Goal: Information Seeking & Learning: Learn about a topic

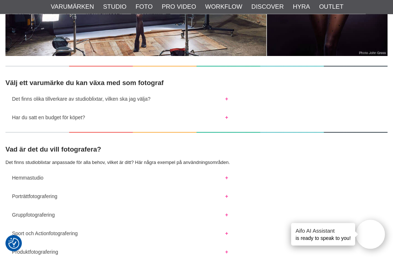
scroll to position [277, 0]
click at [228, 97] on button "Det finns olika tillverkare av studioblixtar, vilken ska jag välja?" at bounding box center [119, 96] width 229 height 9
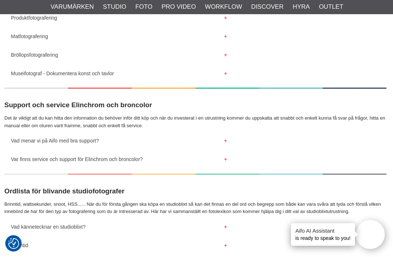
scroll to position [804, 1]
click at [228, 76] on button "Museifotograf - Dokumentera konst och tavlor" at bounding box center [118, 71] width 229 height 9
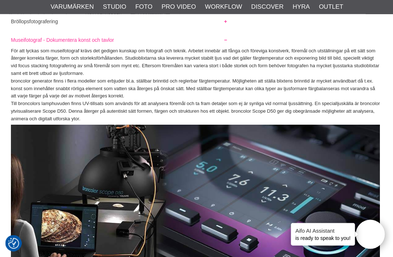
scroll to position [800, 1]
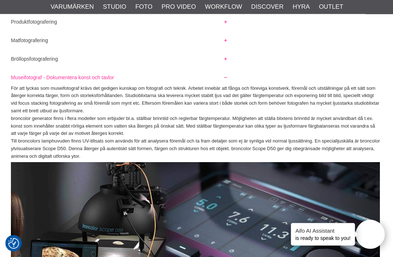
click at [226, 81] on button "Museifotograf - Dokumentera konst och tavlor" at bounding box center [119, 75] width 229 height 9
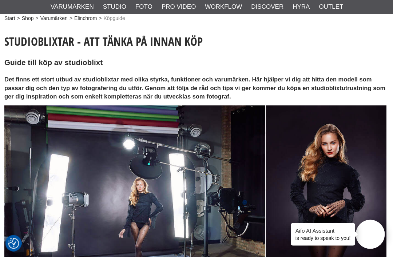
scroll to position [47, 1]
click at [0, 0] on link "Hyra Studioblixtar" at bounding box center [0, 0] width 0 height 0
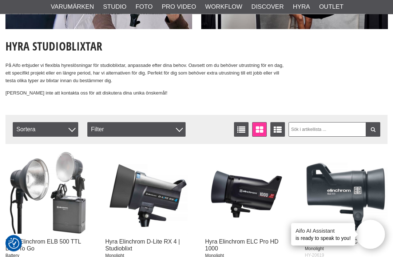
scroll to position [157, 0]
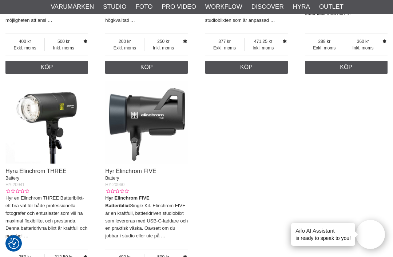
click at [335, 99] on div "Hyra Elinchrom ELB 500 TTL Dual To Go Battery HY-10310 Hyr Elinchrom ELB 500 TT…" at bounding box center [196, 74] width 382 height 438
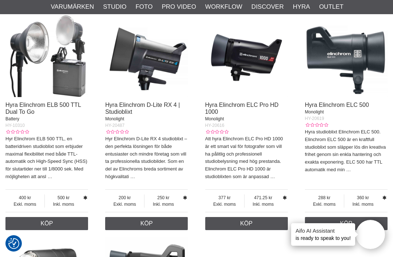
scroll to position [293, 0]
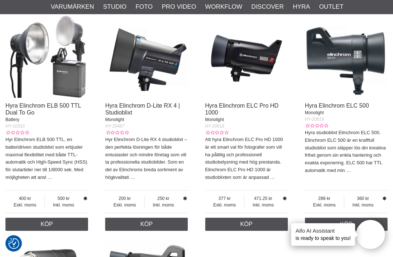
click at [383, 199] on icon at bounding box center [384, 198] width 6 height 5
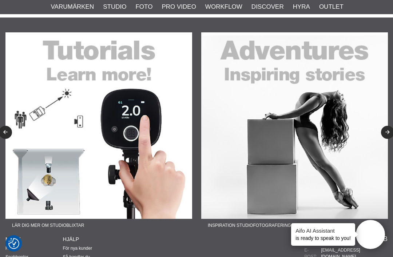
scroll to position [780, 0]
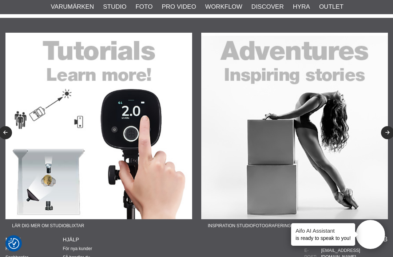
click at [349, 97] on img at bounding box center [294, 126] width 186 height 186
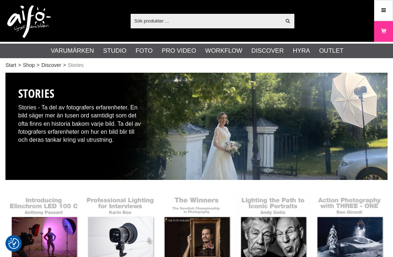
checkbox input "true"
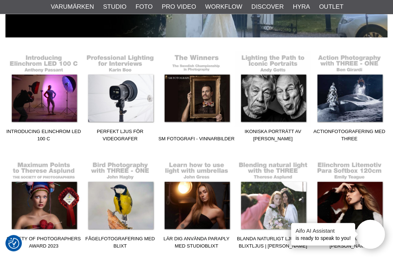
scroll to position [142, 0]
click at [285, 61] on link "Ikoniska porträtt av [PERSON_NAME]" at bounding box center [272, 96] width 76 height 98
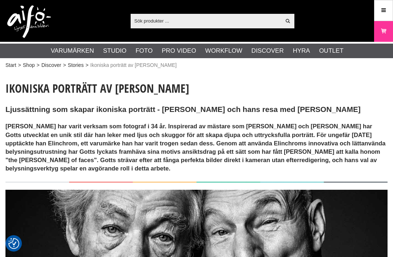
checkbox input "true"
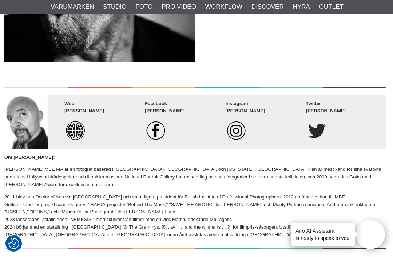
scroll to position [2607, 1]
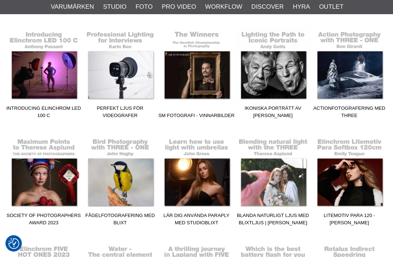
scroll to position [166, 0]
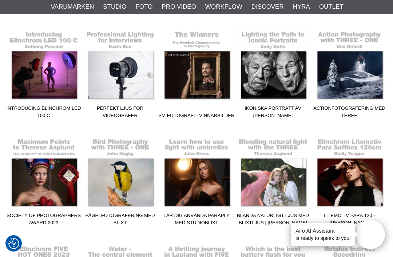
click at [42, 183] on link "Society of photographers Award 2023" at bounding box center [43, 180] width 76 height 98
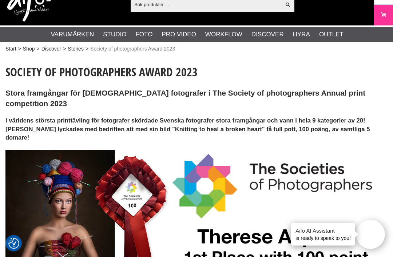
scroll to position [15, 0]
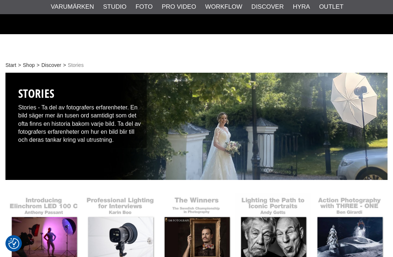
scroll to position [166, 0]
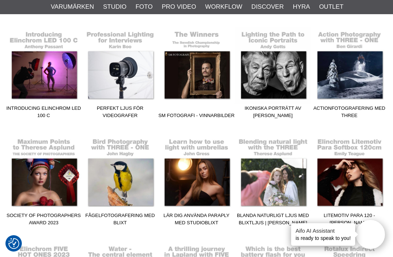
click at [124, 81] on link "Perfekt ljus för videografer" at bounding box center [120, 73] width 76 height 98
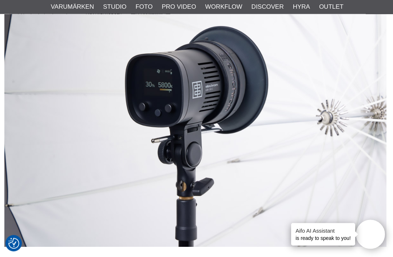
scroll to position [1146, 1]
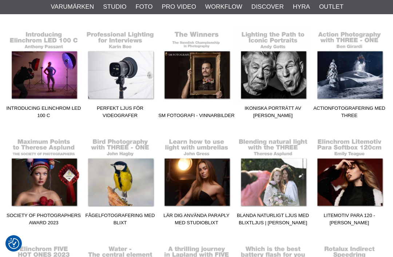
scroll to position [166, 0]
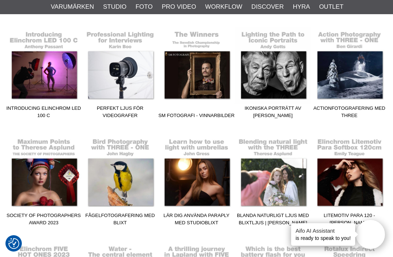
click at [365, 83] on link "Actionfotografering med THREE" at bounding box center [349, 73] width 76 height 98
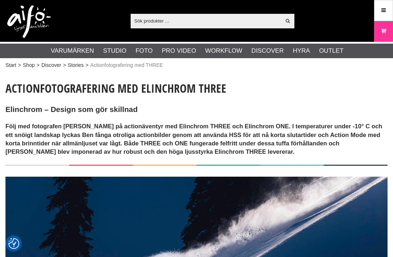
checkbox input "true"
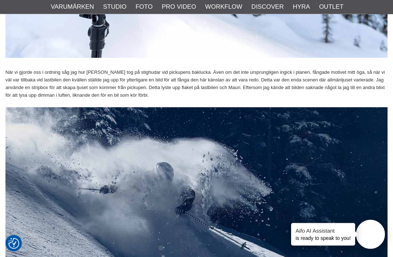
scroll to position [1774, 0]
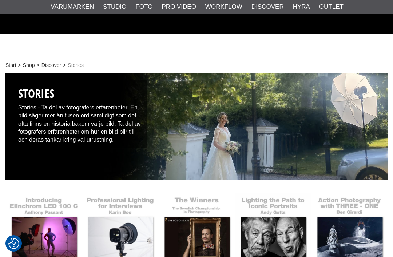
scroll to position [166, 0]
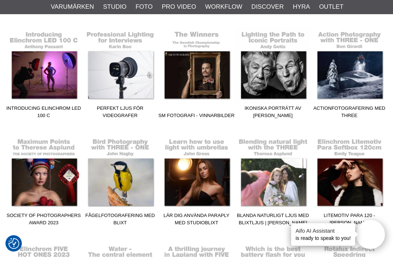
click at [285, 179] on link "Blanda naturligt ljus med blixtljus | [PERSON_NAME]" at bounding box center [272, 180] width 76 height 98
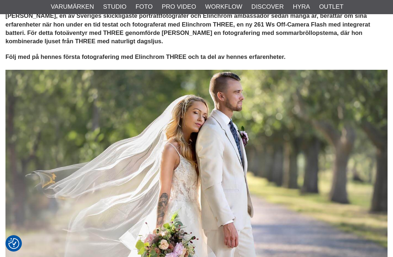
scroll to position [23, 0]
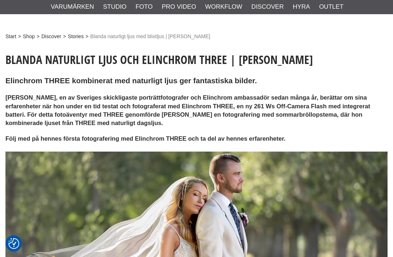
checkbox input "true"
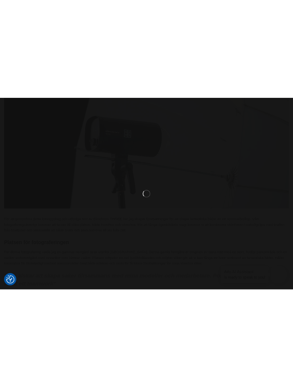
scroll to position [353, 0]
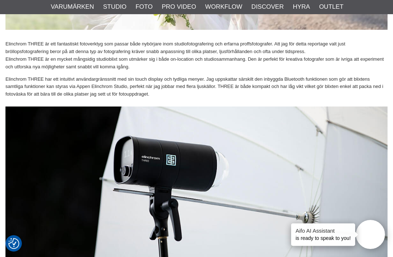
scroll to position [376, 0]
